Goal: Task Accomplishment & Management: Manage account settings

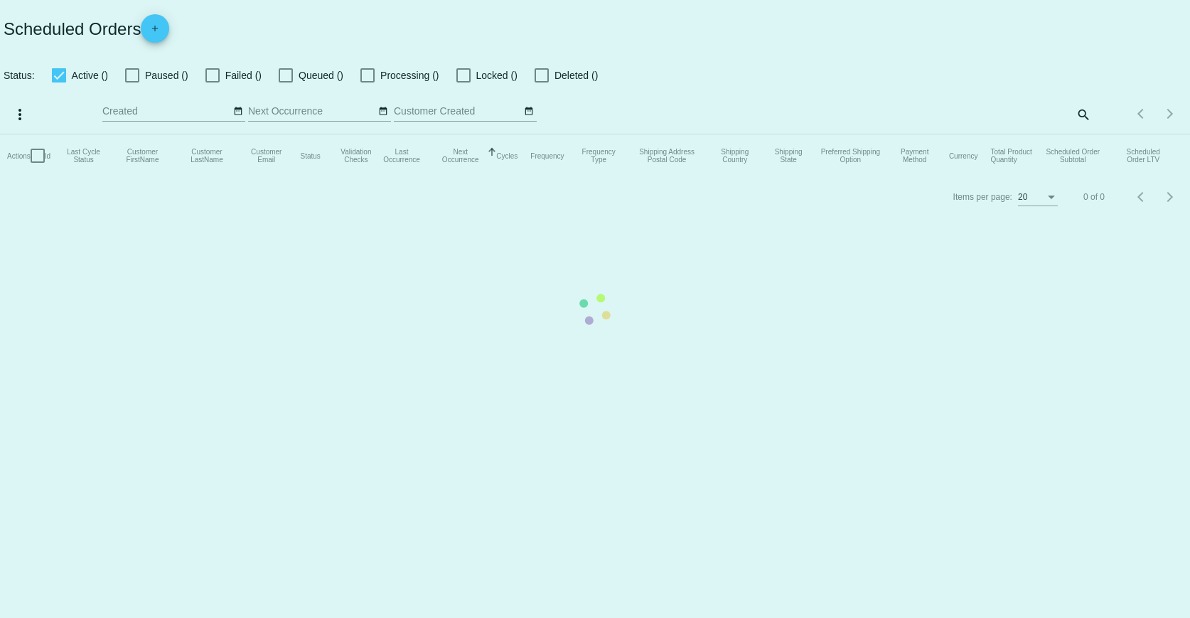
checkbox input "true"
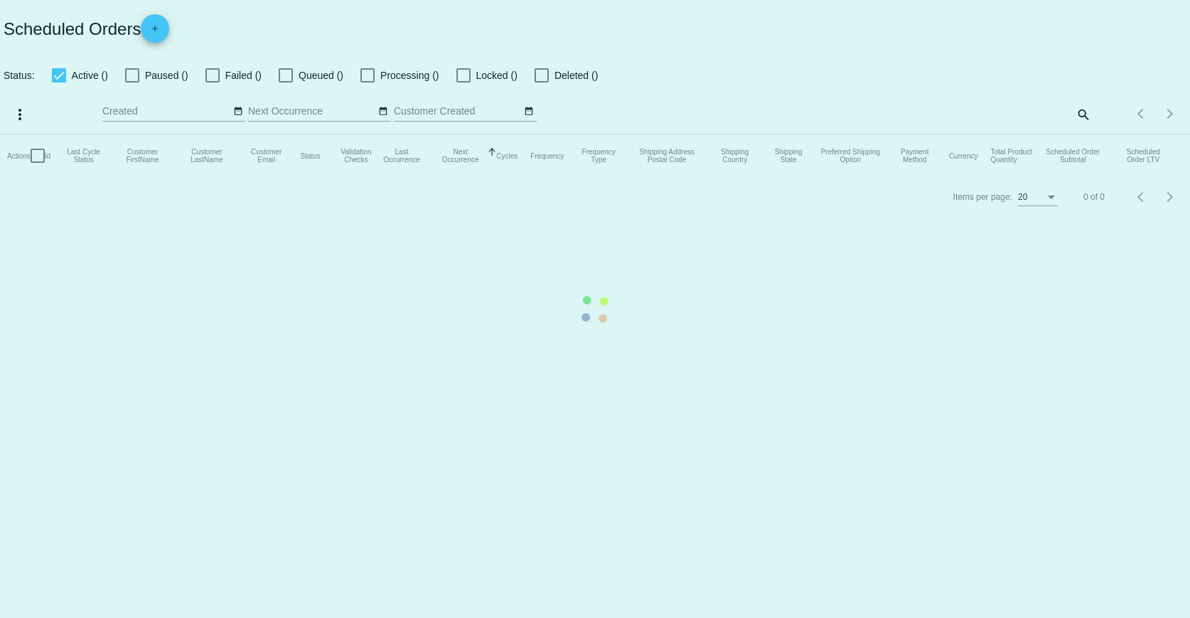
checkbox input "true"
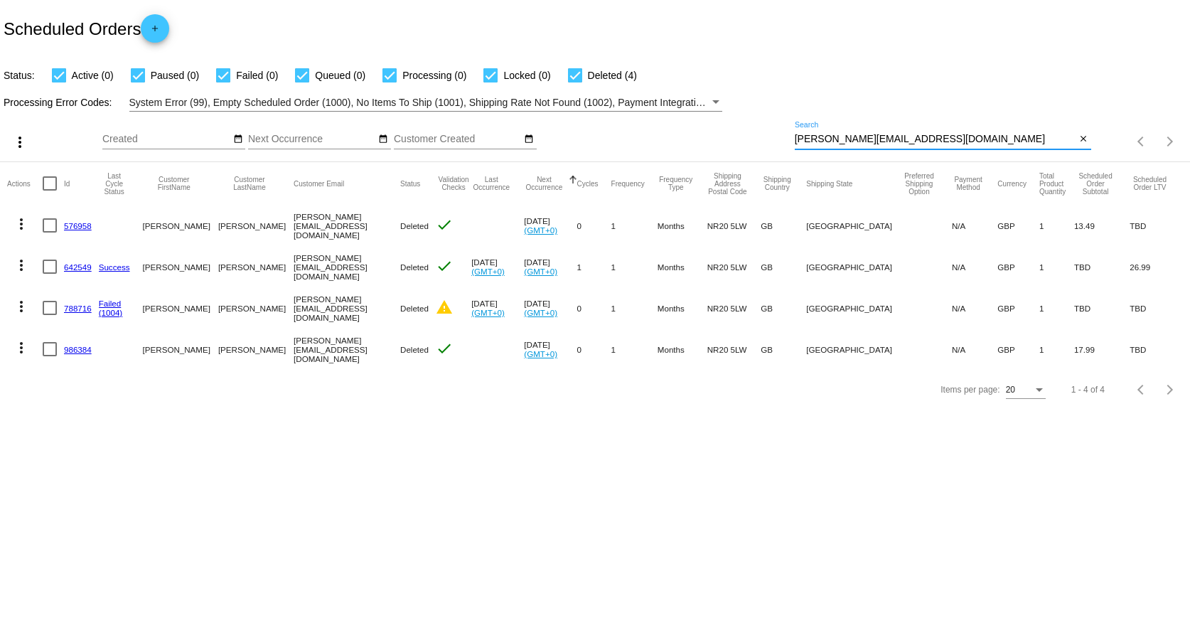
drag, startPoint x: 916, startPoint y: 137, endPoint x: 710, endPoint y: 146, distance: 206.4
click at [710, 146] on div "more_vert Aug Jan Feb Mar [DATE]" at bounding box center [595, 137] width 1190 height 50
paste input "[EMAIL_ADDRESS][DOMAIN_NAME]"
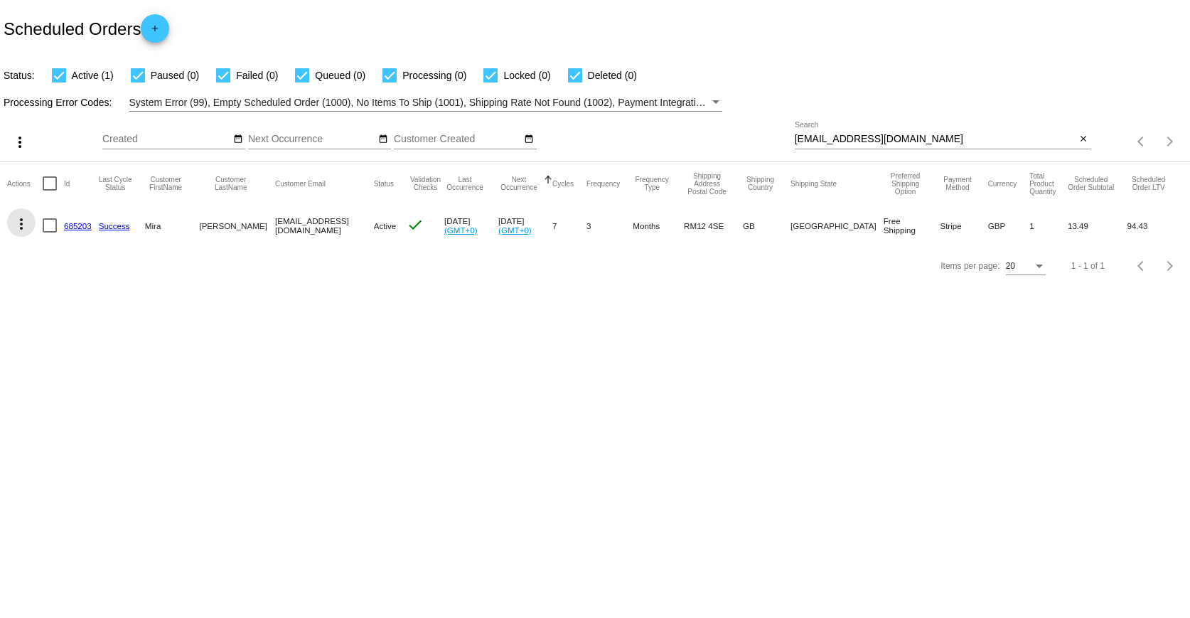
click at [21, 225] on mat-icon "more_vert" at bounding box center [21, 223] width 17 height 17
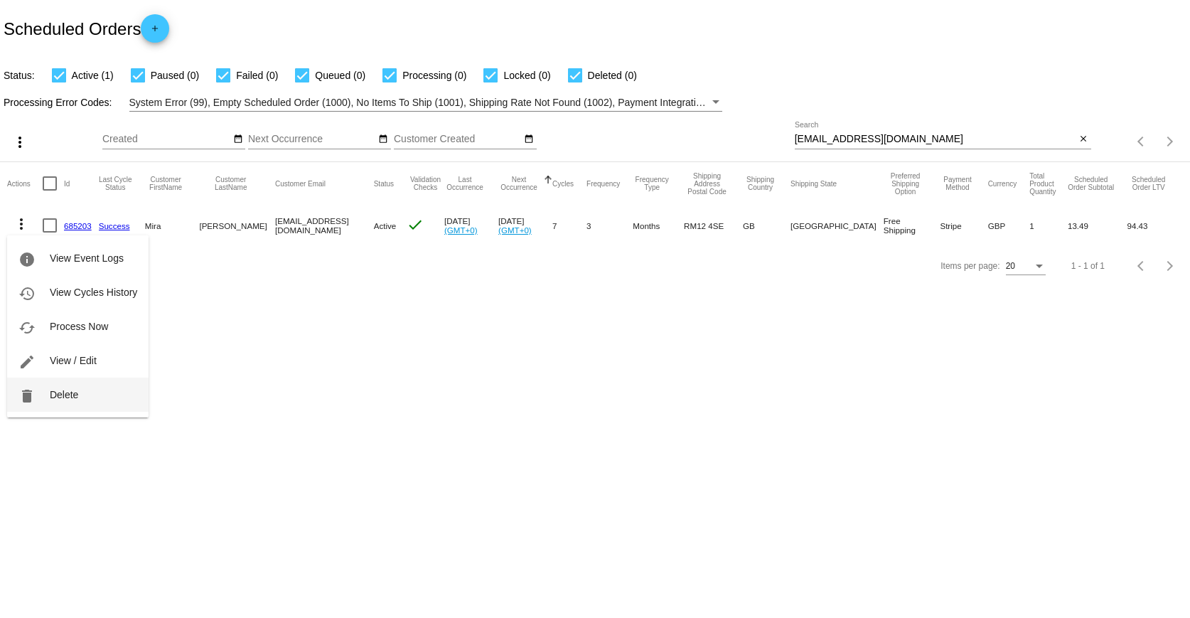
click at [50, 403] on button "delete Delete" at bounding box center [78, 395] width 142 height 34
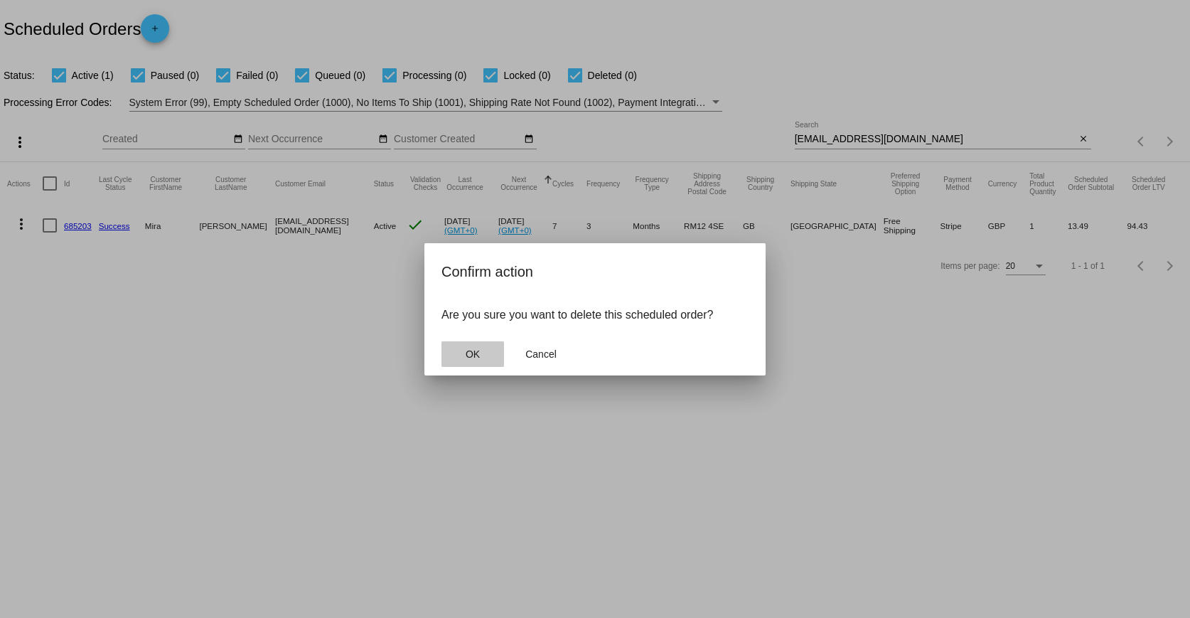
click at [467, 362] on button "OK" at bounding box center [473, 354] width 63 height 26
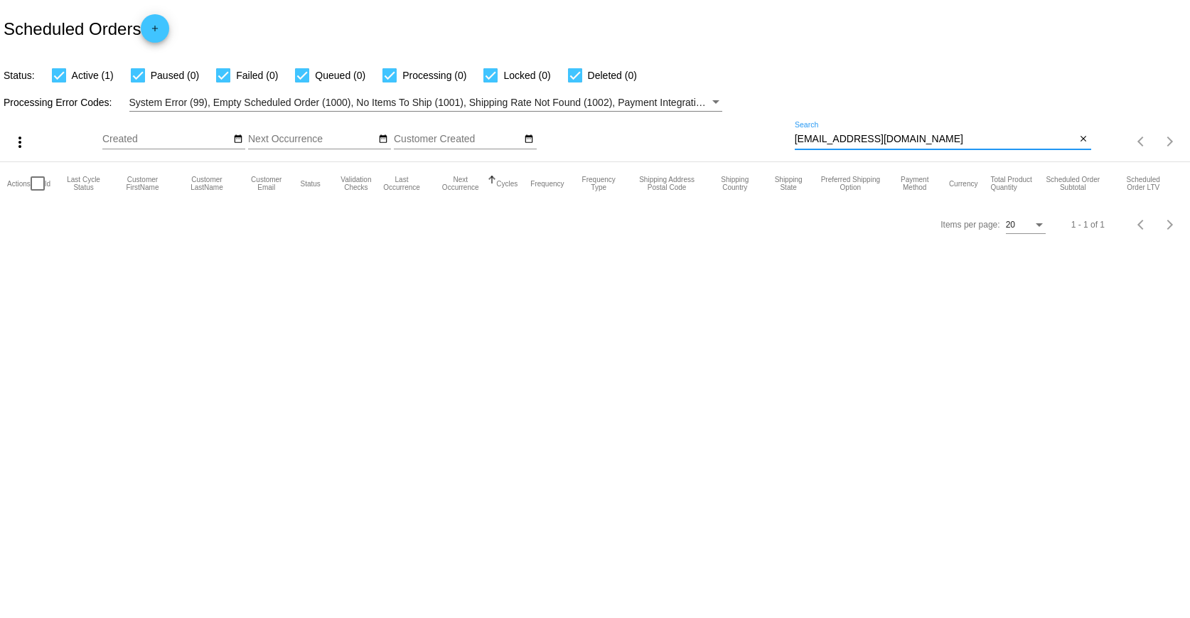
click at [906, 142] on input "[EMAIL_ADDRESS][DOMAIN_NAME]" at bounding box center [936, 139] width 282 height 11
drag, startPoint x: 903, startPoint y: 138, endPoint x: 661, endPoint y: 155, distance: 243.1
click at [661, 155] on div "more_vert Aug Jan Feb Mar [DATE]" at bounding box center [595, 137] width 1190 height 50
paste input "[EMAIL_ADDRESS][DOMAIN_NAME]"
type input "[EMAIL_ADDRESS][DOMAIN_NAME]"
